Goal: Find specific page/section: Find specific page/section

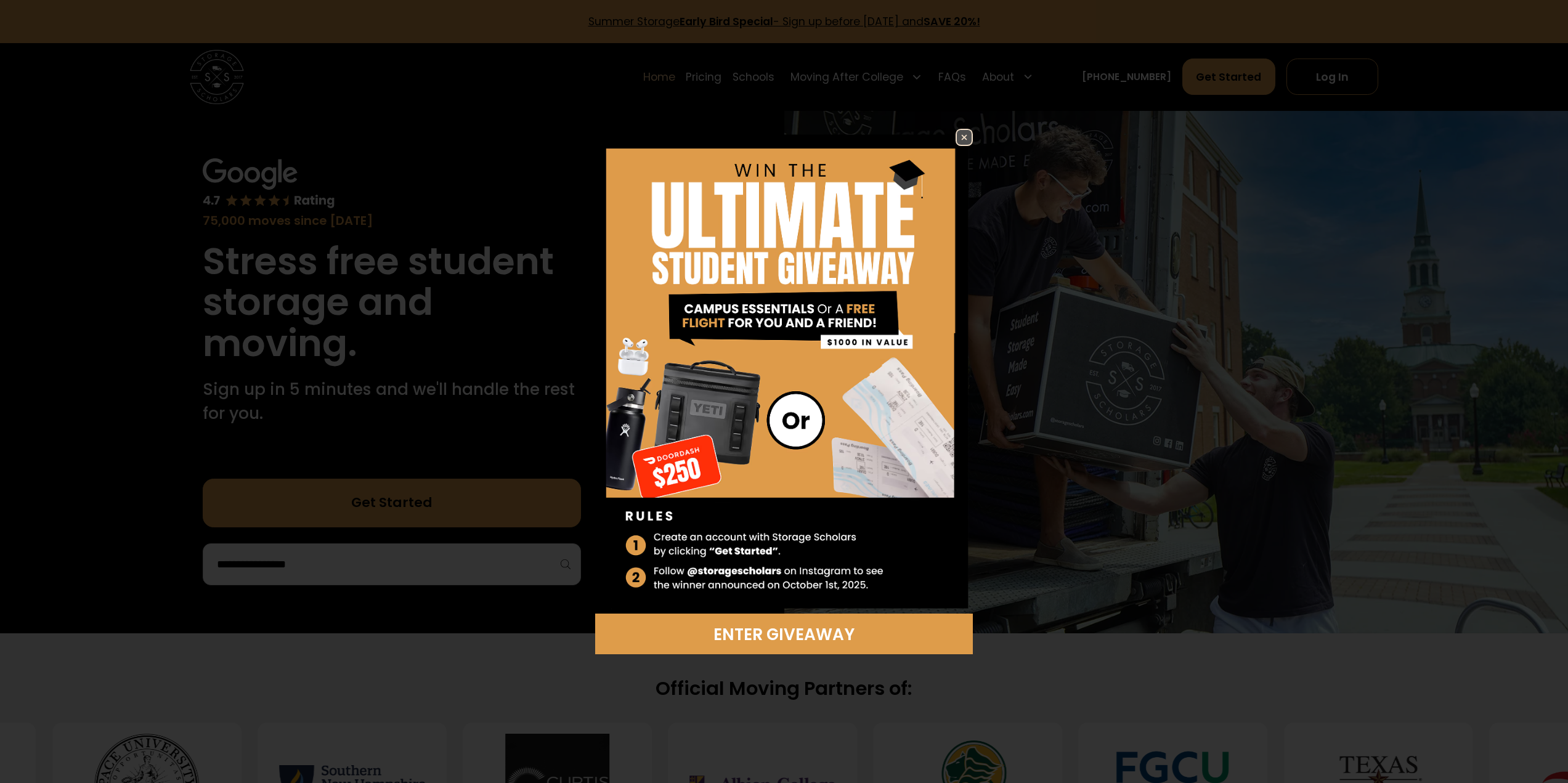
click at [967, 137] on img at bounding box center [964, 138] width 15 height 15
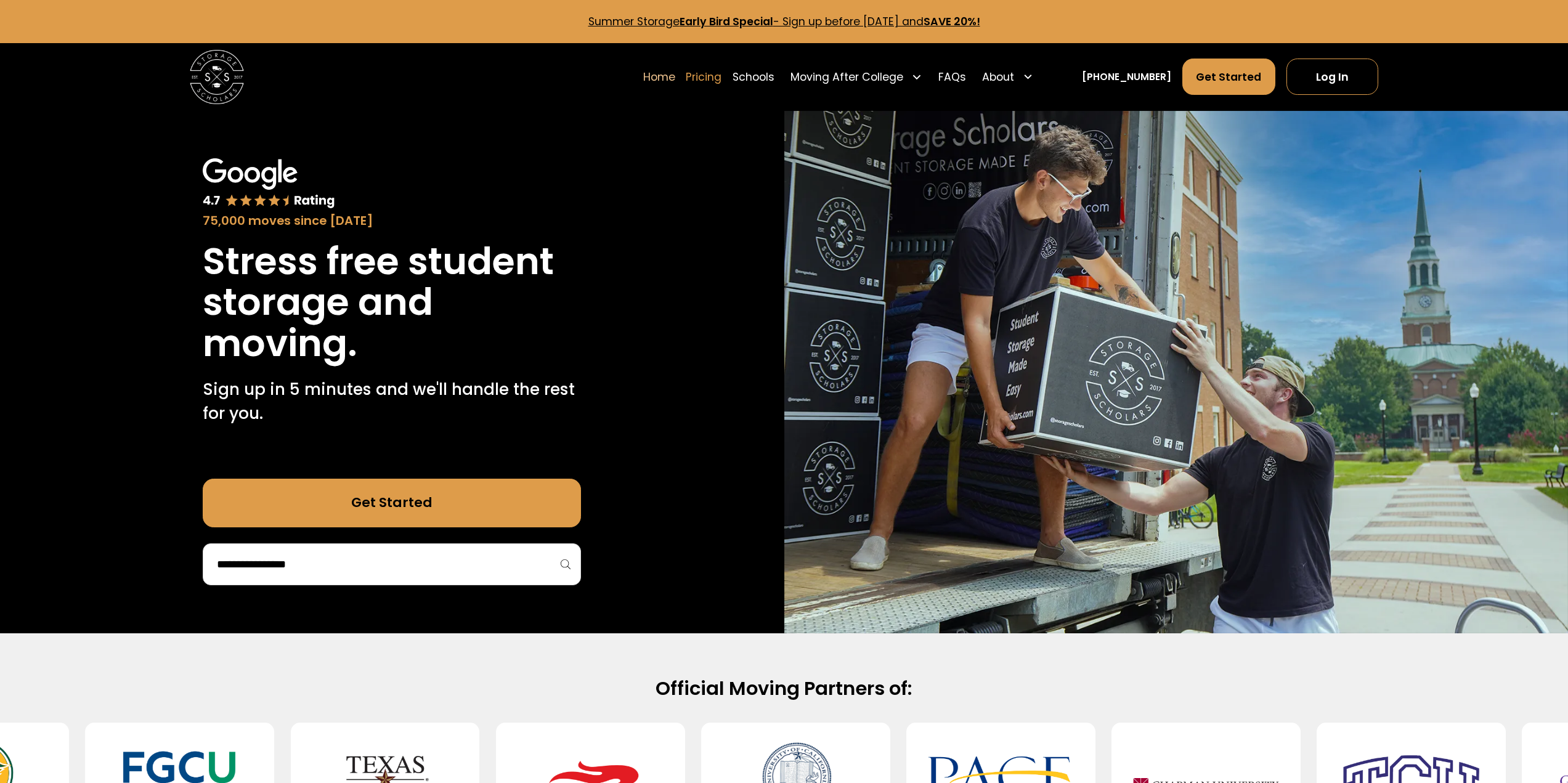
click at [722, 73] on link "Pricing" at bounding box center [704, 77] width 36 height 38
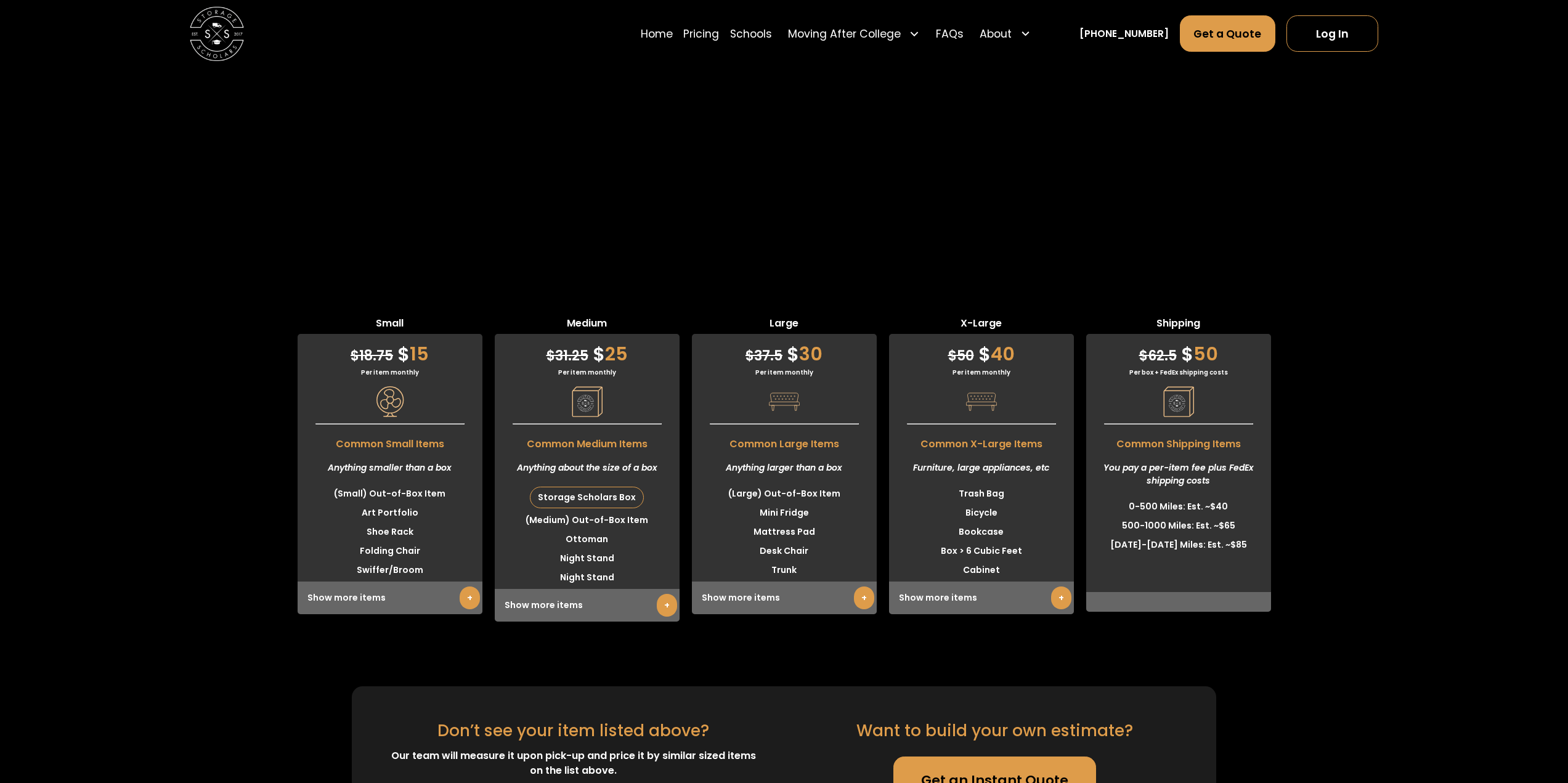
scroll to position [3351, 0]
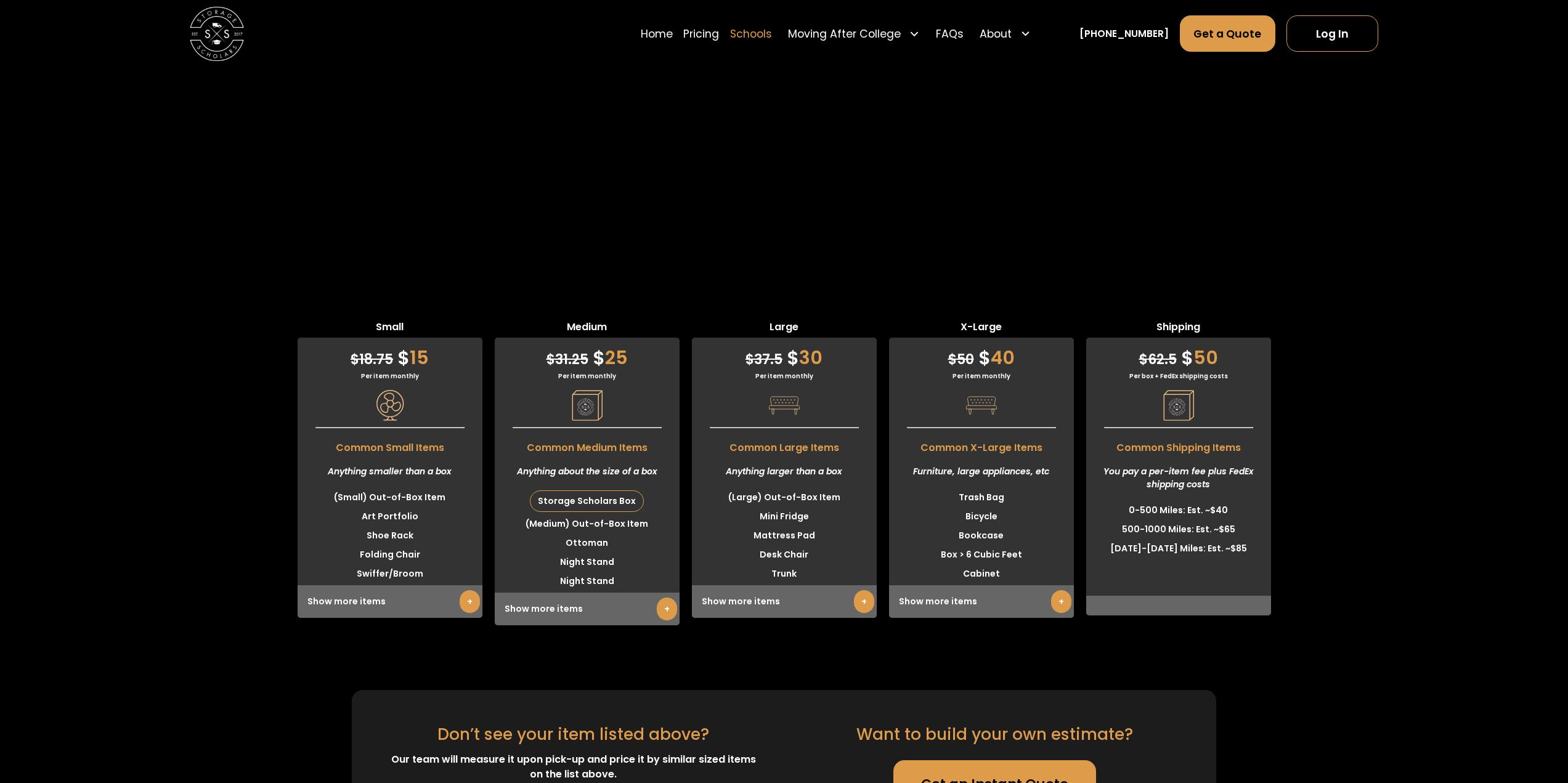
click at [761, 37] on link "Schools" at bounding box center [751, 33] width 42 height 38
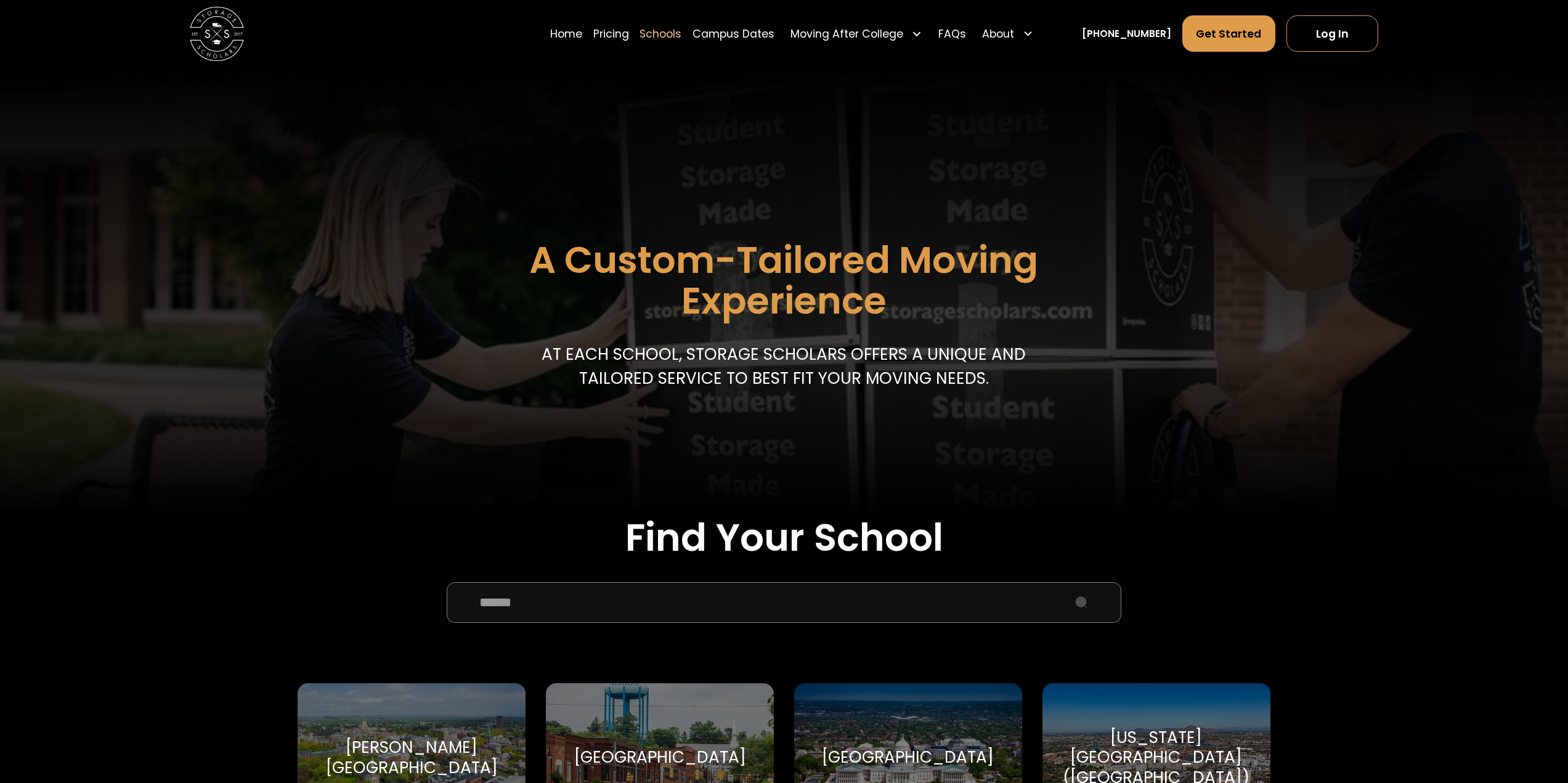
click at [581, 608] on input "School Select Form" at bounding box center [785, 602] width 675 height 41
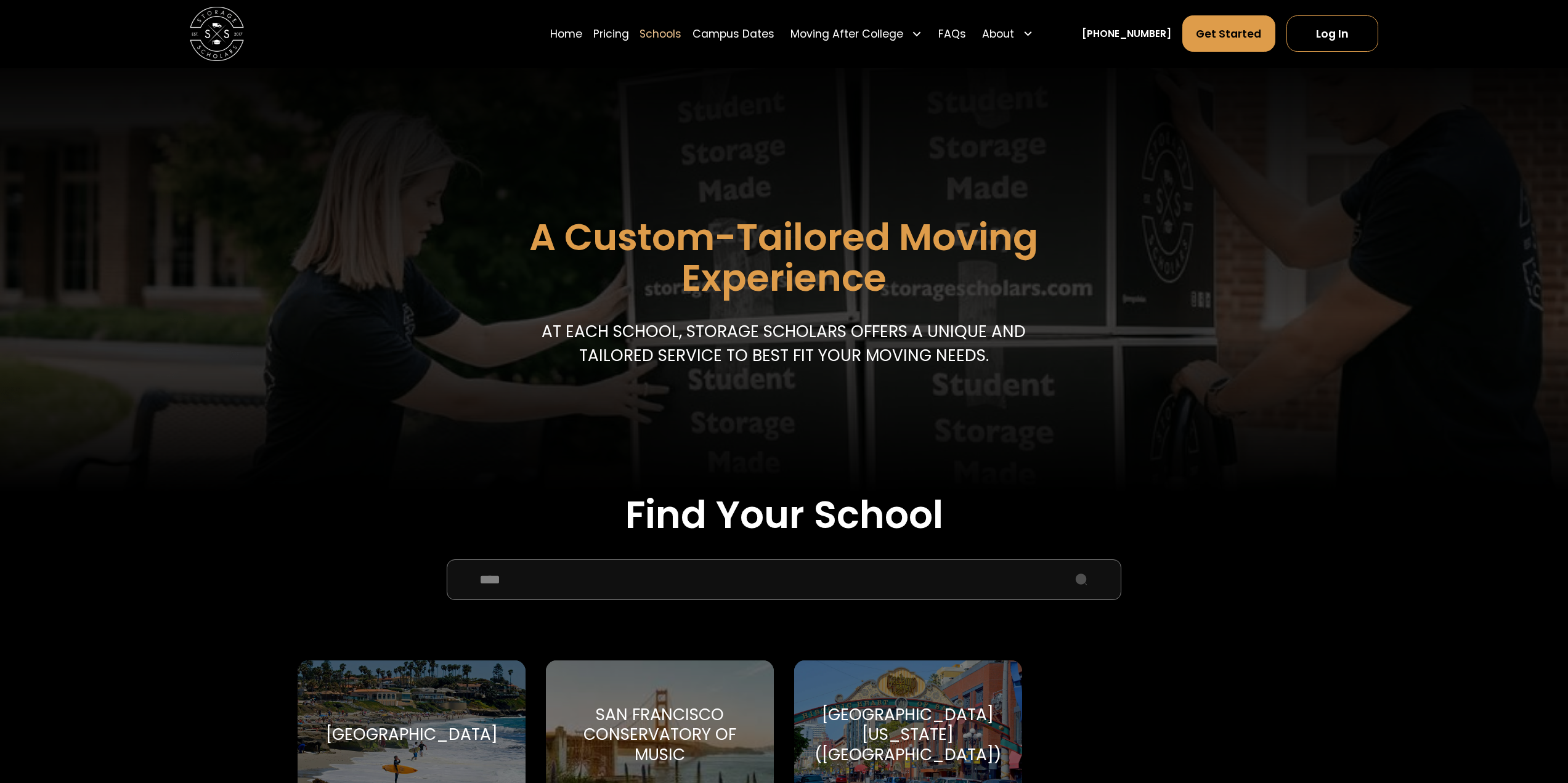
scroll to position [62, 0]
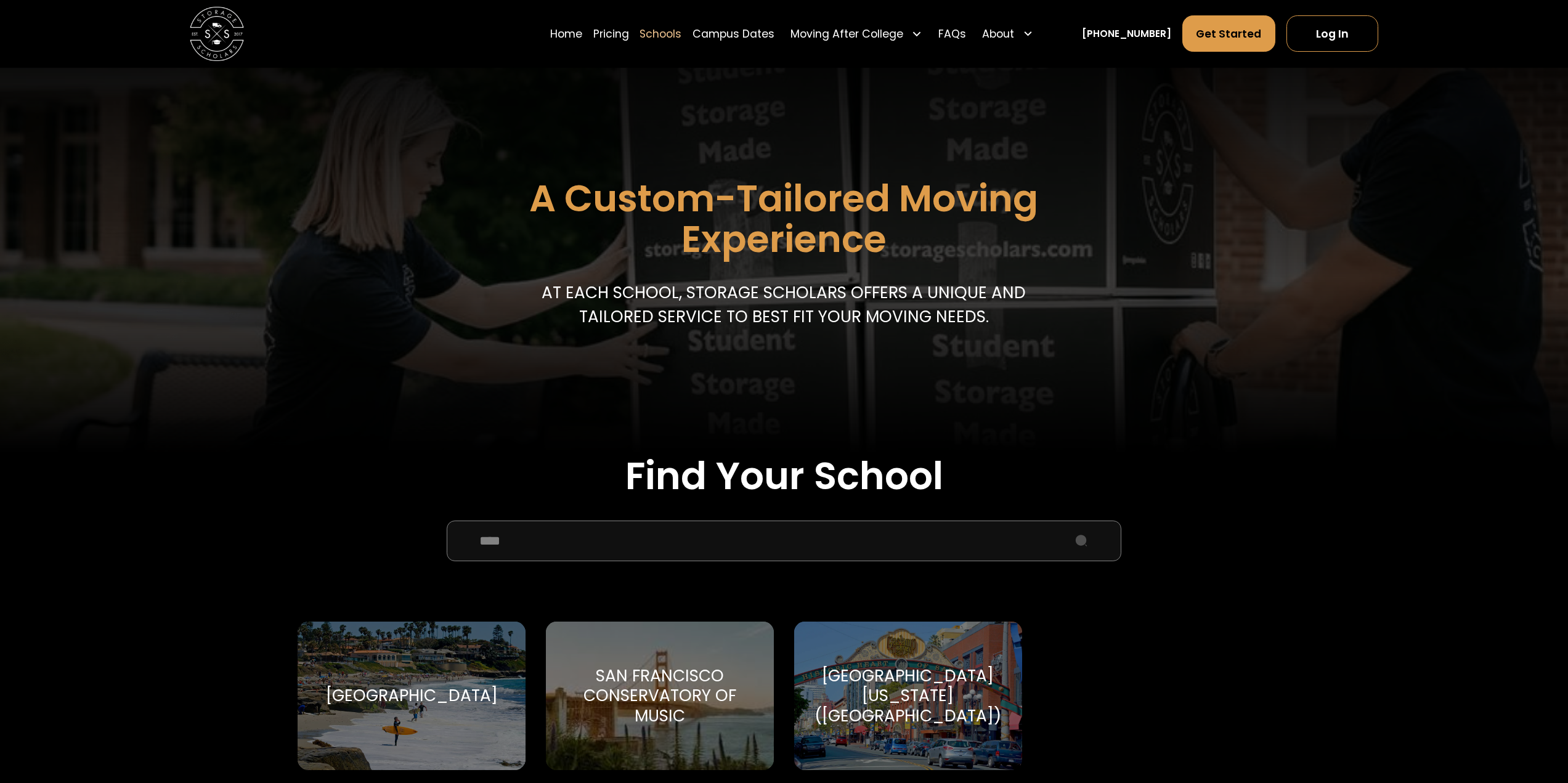
type input "***"
click at [899, 648] on div "University of California-San Diego (UCSD) University of California-San Diego" at bounding box center [908, 695] width 228 height 149
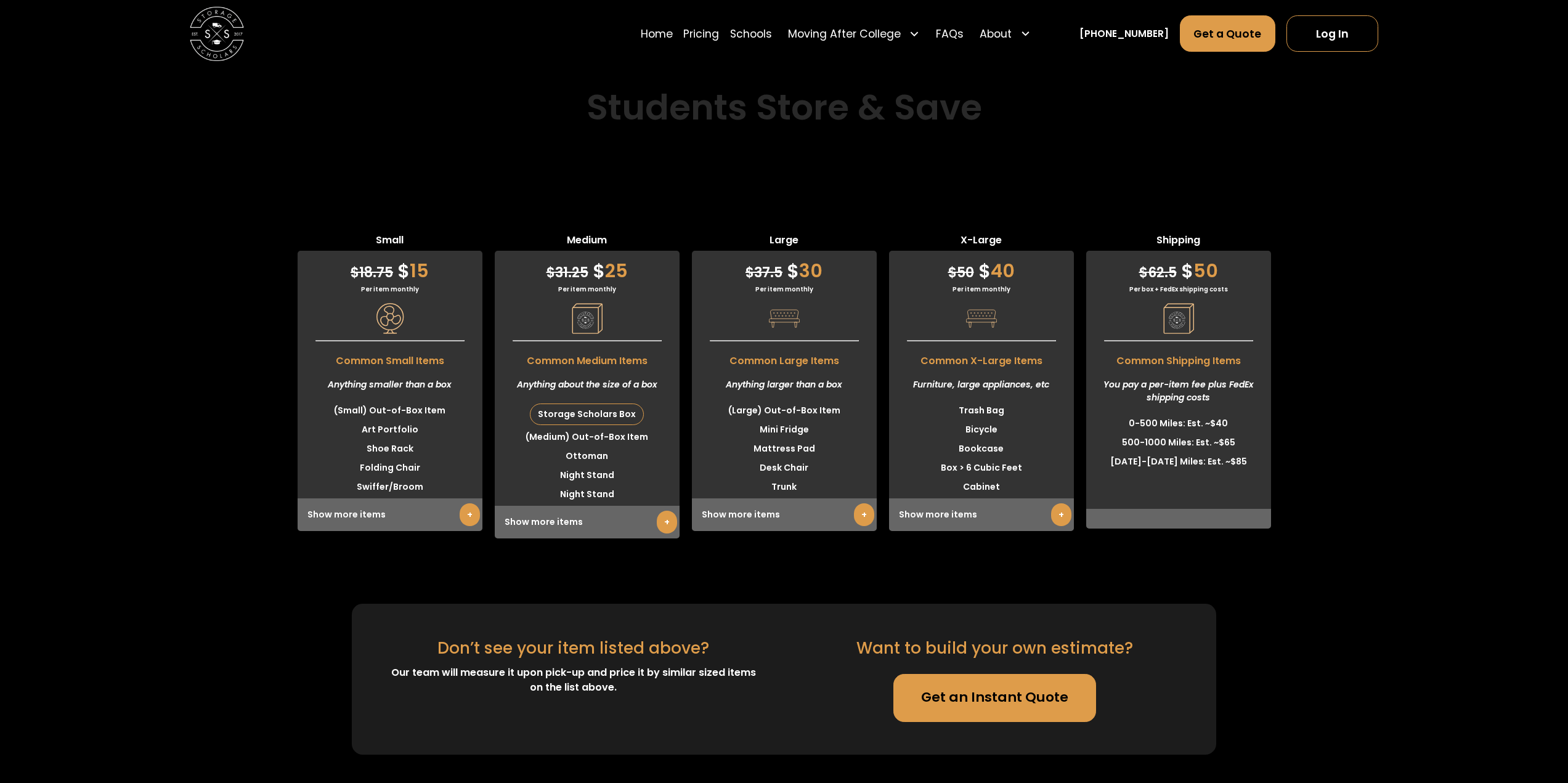
scroll to position [3264, 0]
